Goal: Task Accomplishment & Management: Manage account settings

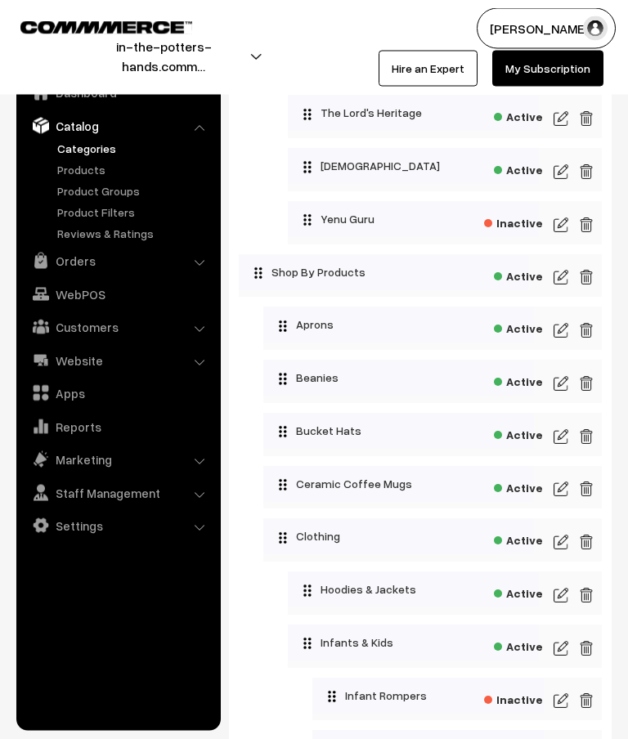
scroll to position [1713, 0]
click at [558, 182] on img at bounding box center [561, 172] width 15 height 20
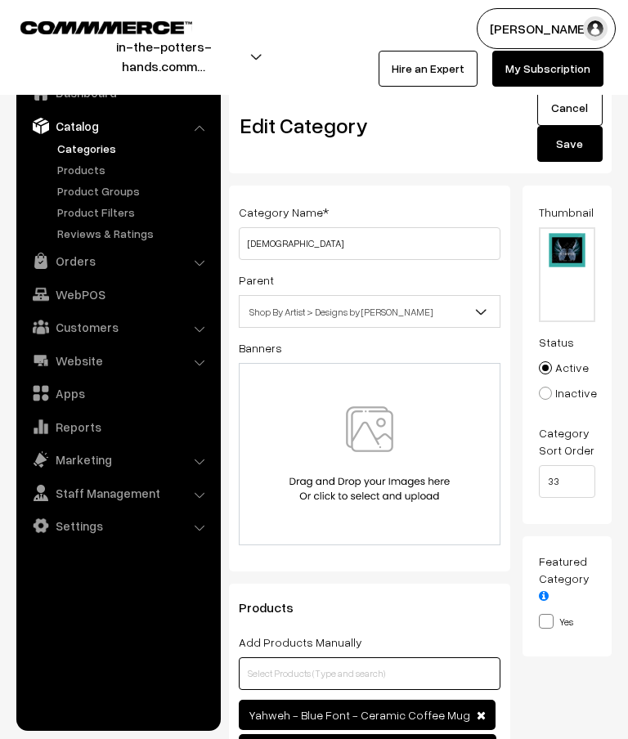
click at [352, 669] on input "text" at bounding box center [370, 674] width 262 height 33
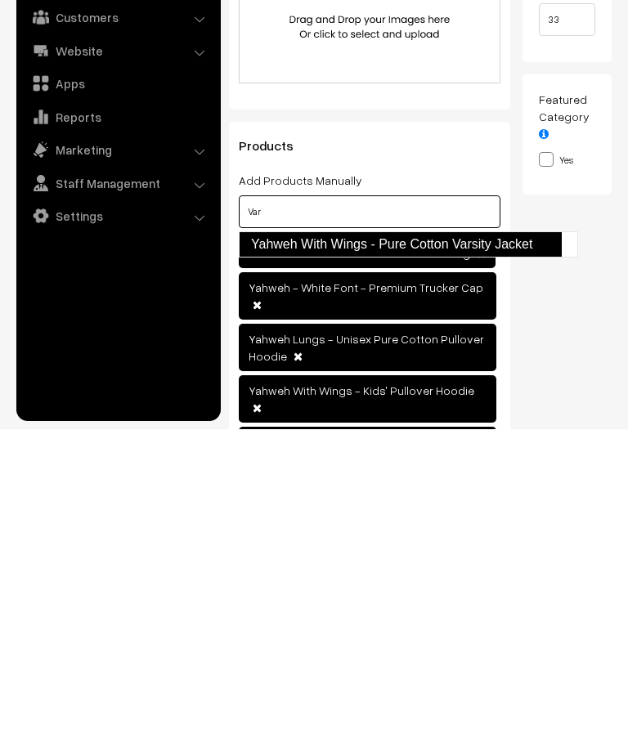
click at [520, 541] on link "Yahweh With Wings - Pure Cotton Varsity Jacket" at bounding box center [400, 554] width 323 height 26
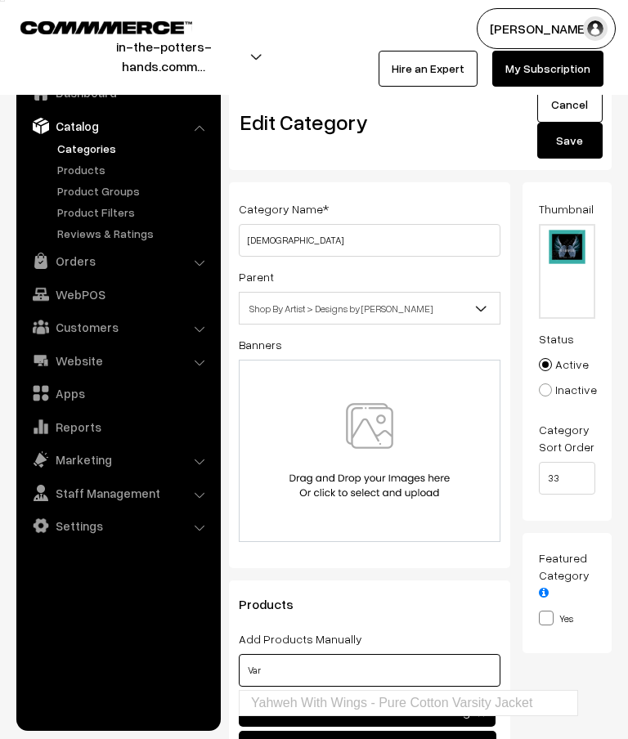
scroll to position [0, 0]
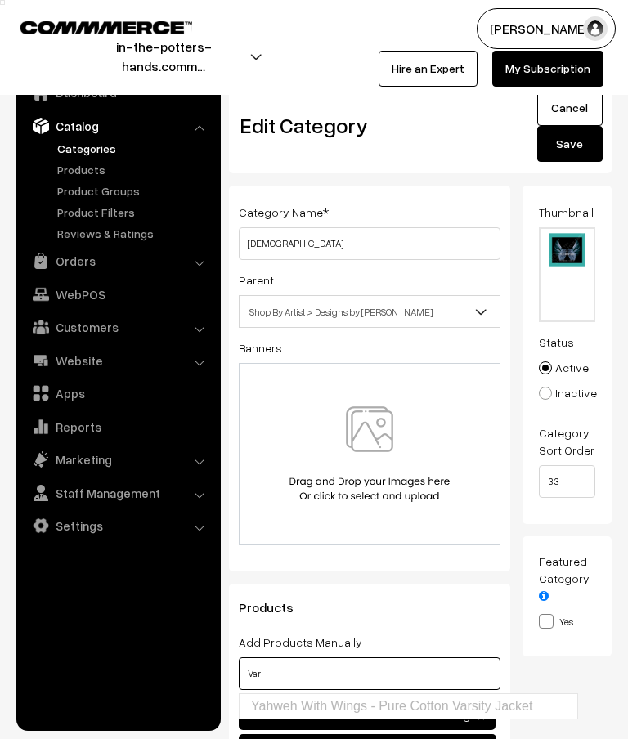
type input "Var"
click at [576, 152] on button "Save" at bounding box center [569, 144] width 65 height 36
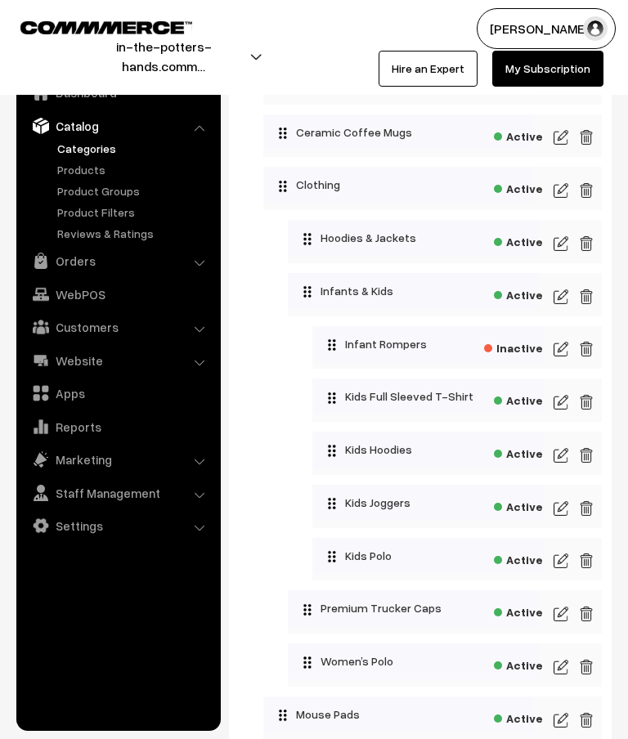
scroll to position [2058, 0]
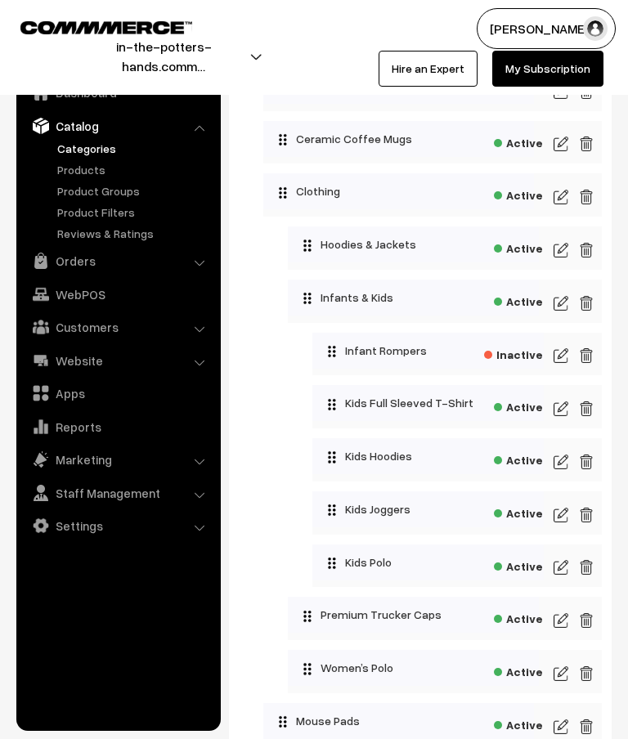
click at [564, 260] on img at bounding box center [561, 250] width 15 height 20
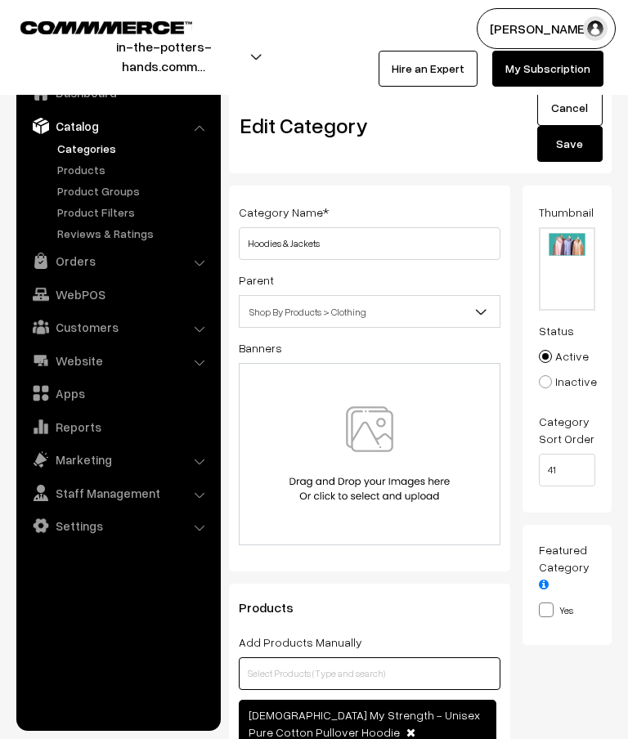
click at [412, 676] on input "text" at bounding box center [370, 674] width 262 height 33
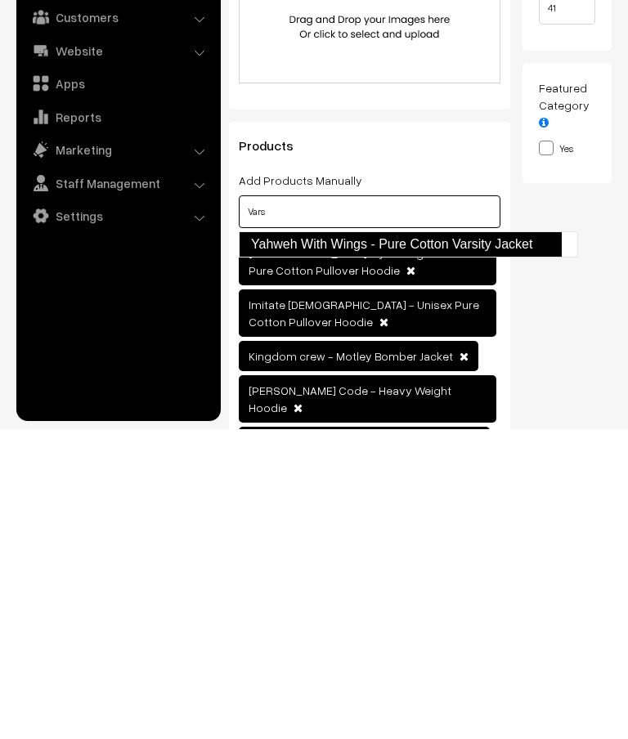
click at [533, 541] on link "Yahweh With Wings - Pure Cotton Varsity Jacket" at bounding box center [400, 554] width 323 height 26
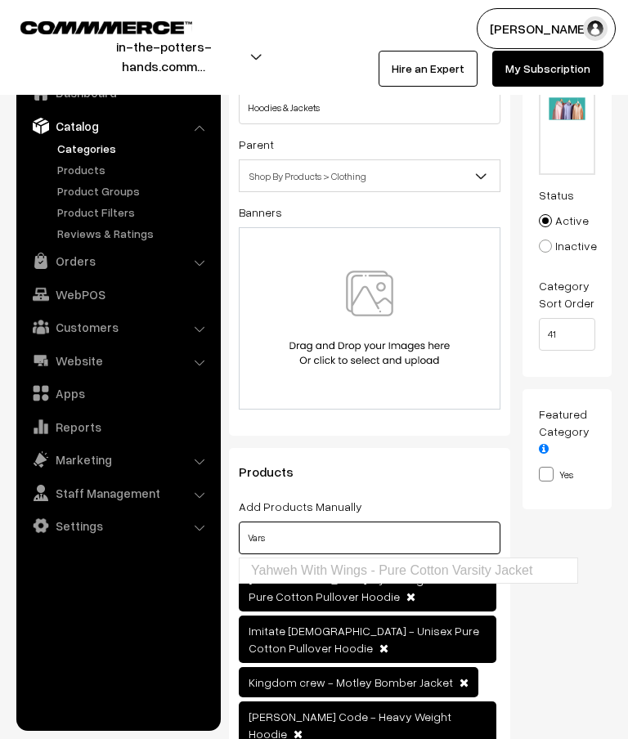
scroll to position [0, 0]
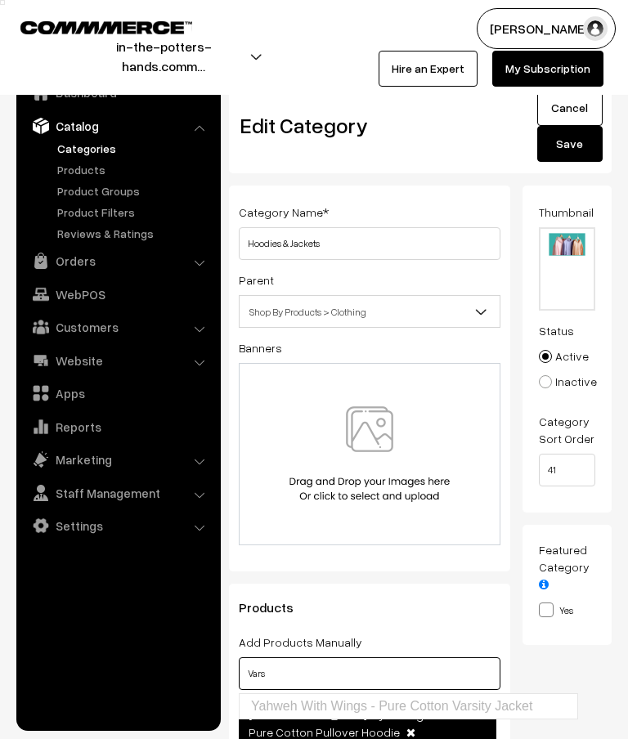
type input "Vars"
click at [576, 147] on button "Save" at bounding box center [569, 144] width 65 height 36
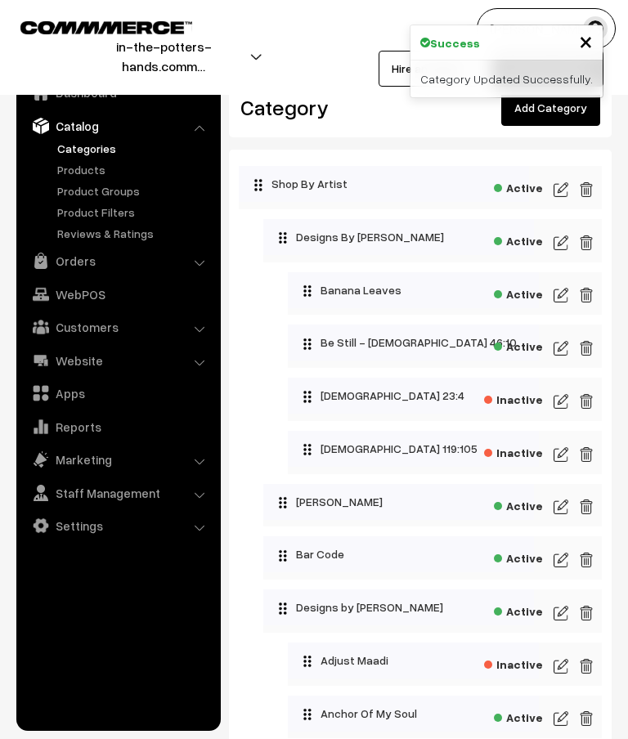
click at [591, 45] on span "×" at bounding box center [586, 40] width 14 height 30
